Goal: Task Accomplishment & Management: Manage account settings

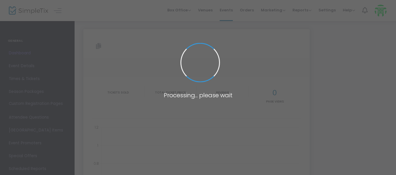
type input "[URL][DOMAIN_NAME]"
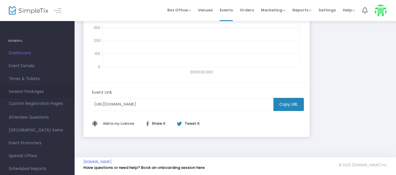
scroll to position [37, 0]
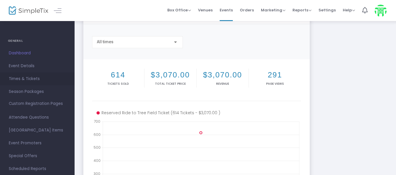
click at [27, 78] on span "Times & Tickets" at bounding box center [37, 79] width 57 height 8
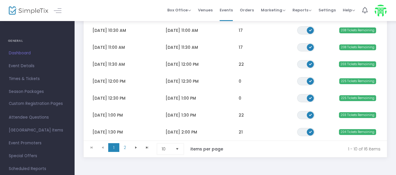
scroll to position [146, 0]
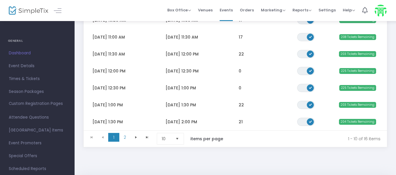
click at [175, 142] on span "Select" at bounding box center [178, 139] width 10 height 10
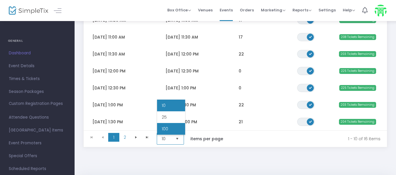
click at [175, 130] on li "100" at bounding box center [171, 129] width 28 height 12
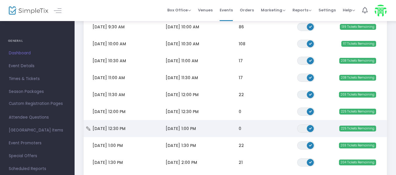
scroll to position [88, 0]
